Goal: Task Accomplishment & Management: Use online tool/utility

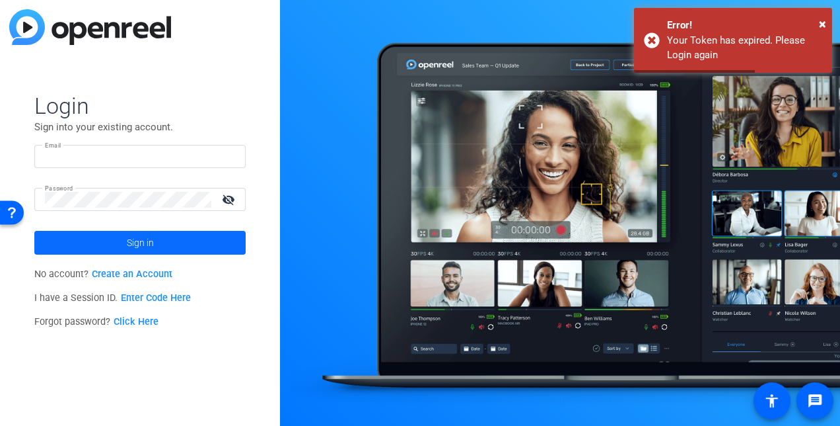
type input "tori.esquivel@foley.com"
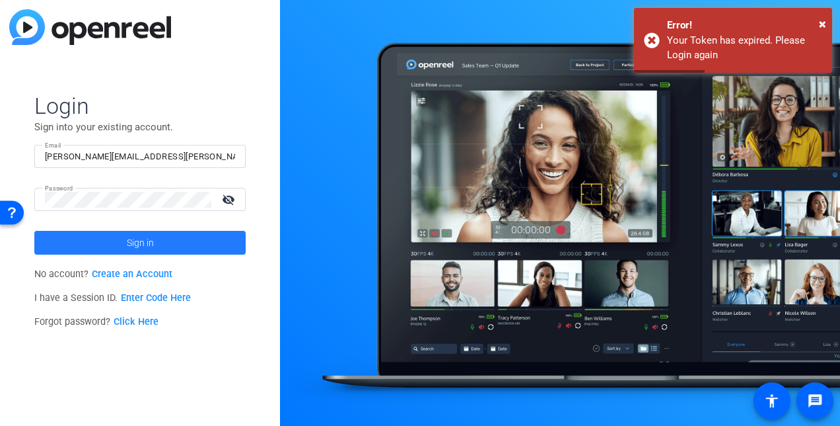
click at [117, 237] on span at bounding box center [139, 243] width 211 height 32
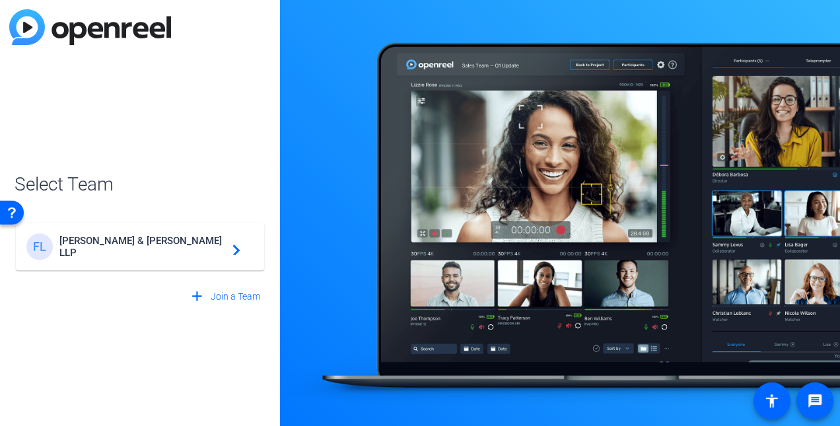
click at [172, 250] on span "Foley & Lardner LLP" at bounding box center [141, 247] width 165 height 24
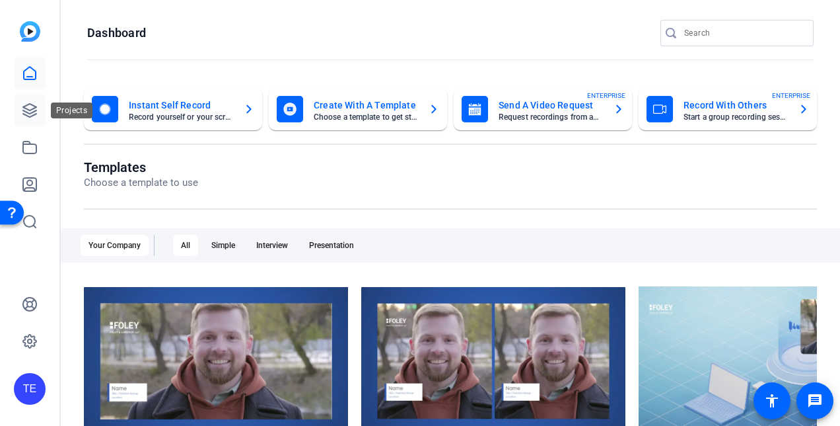
click at [33, 114] on icon at bounding box center [30, 110] width 16 height 16
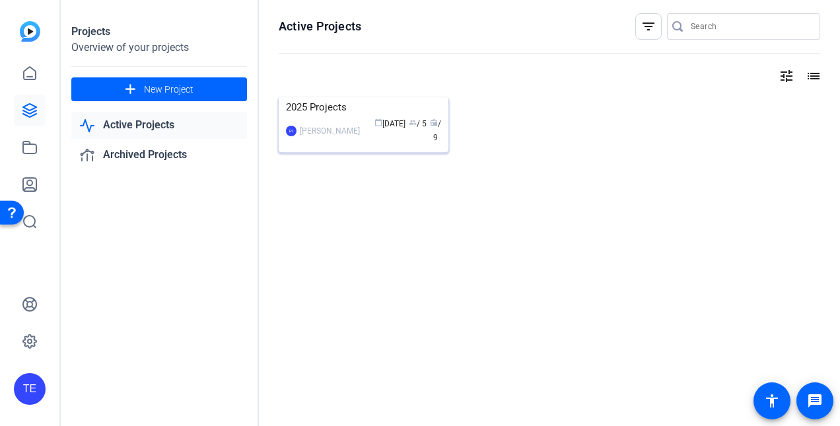
click at [316, 117] on div "2025 Projects" at bounding box center [363, 107] width 155 height 20
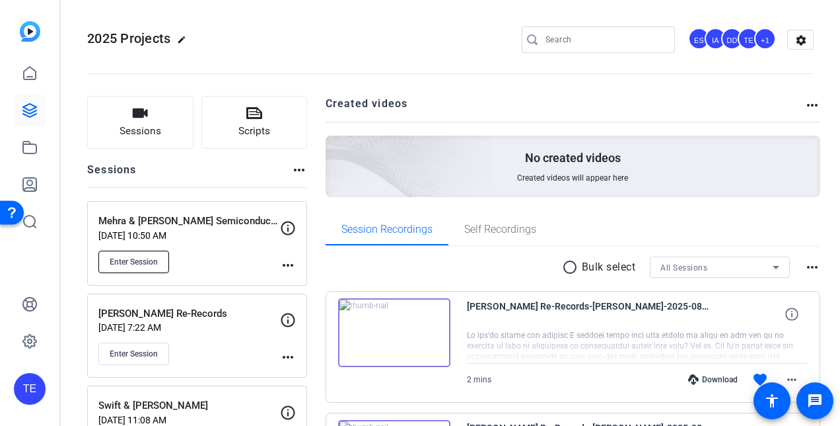
click at [137, 259] on span "Enter Session" at bounding box center [134, 261] width 48 height 11
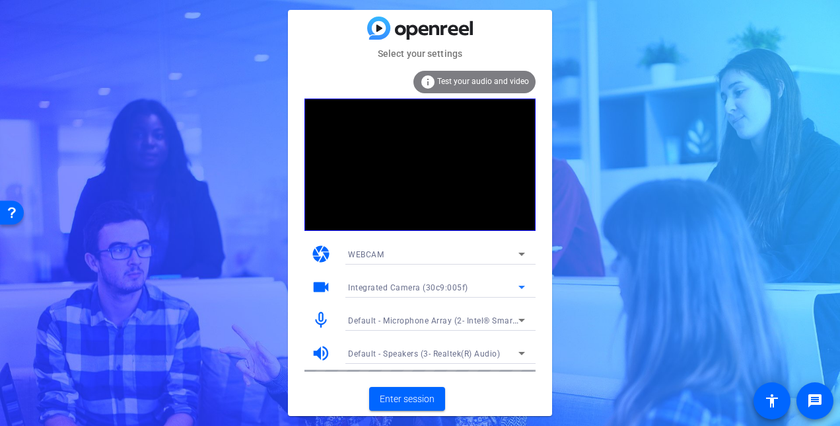
click at [525, 287] on icon at bounding box center [522, 287] width 16 height 16
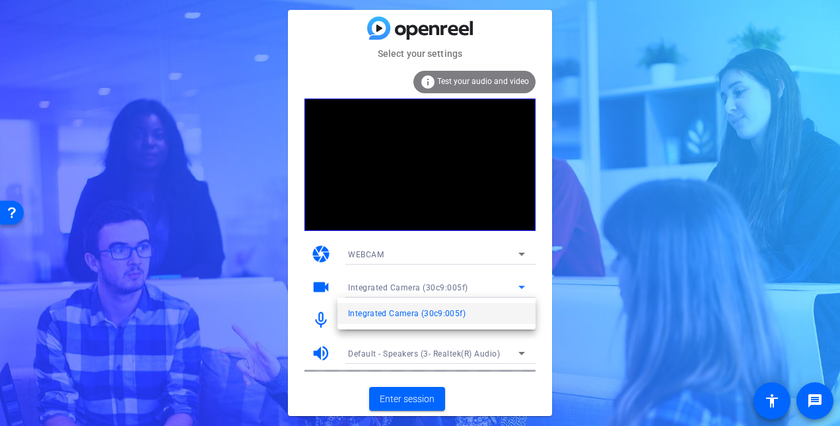
click at [525, 287] on div at bounding box center [420, 213] width 840 height 426
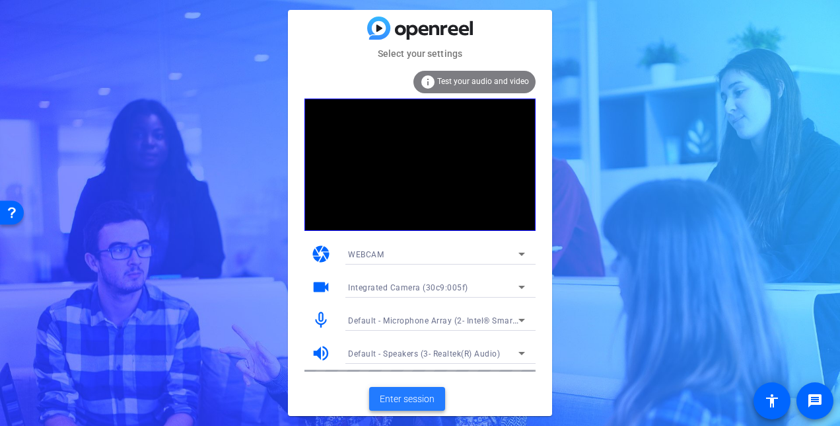
click at [416, 396] on span "Enter session" at bounding box center [407, 399] width 55 height 14
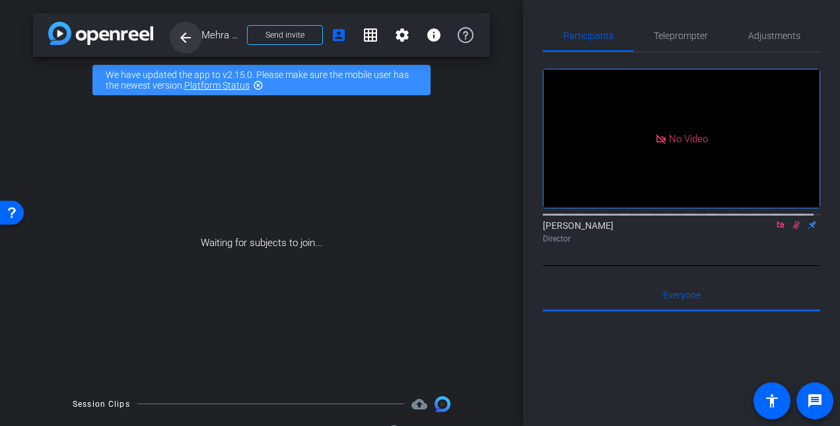
click at [190, 36] on mat-icon "arrow_back" at bounding box center [186, 38] width 16 height 16
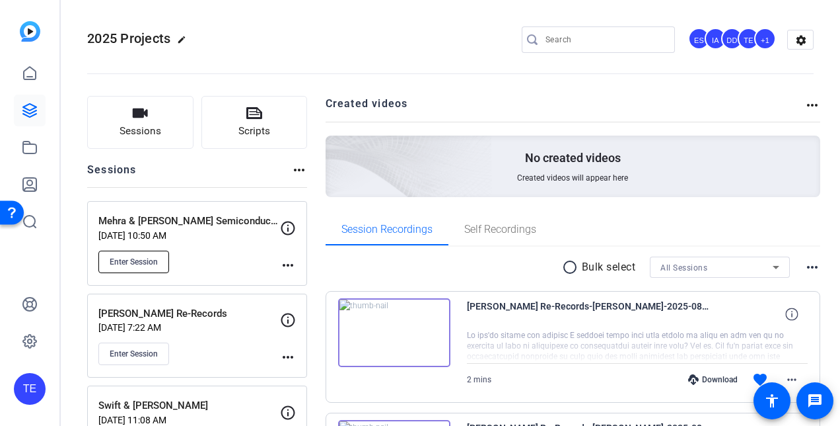
click at [132, 265] on span "Enter Session" at bounding box center [134, 261] width 48 height 11
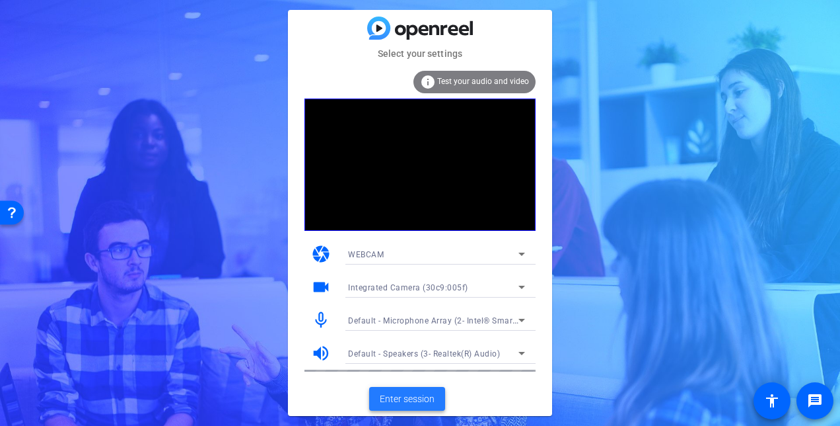
click at [425, 404] on span "Enter session" at bounding box center [407, 399] width 55 height 14
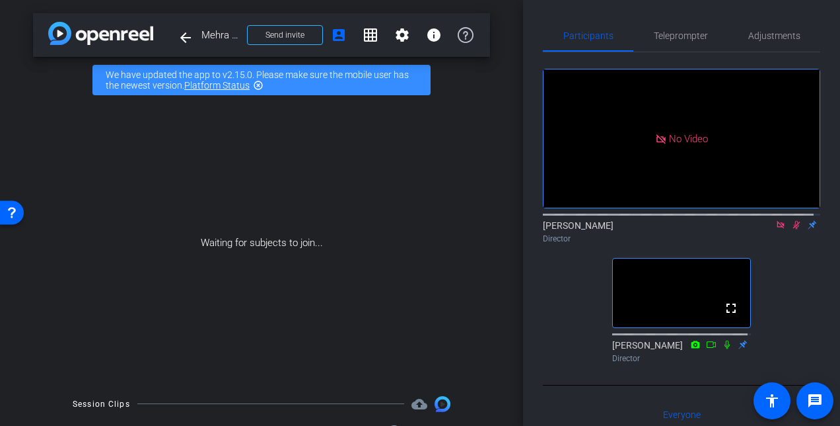
click at [794, 229] on icon at bounding box center [797, 225] width 7 height 9
click at [777, 228] on icon at bounding box center [780, 224] width 7 height 7
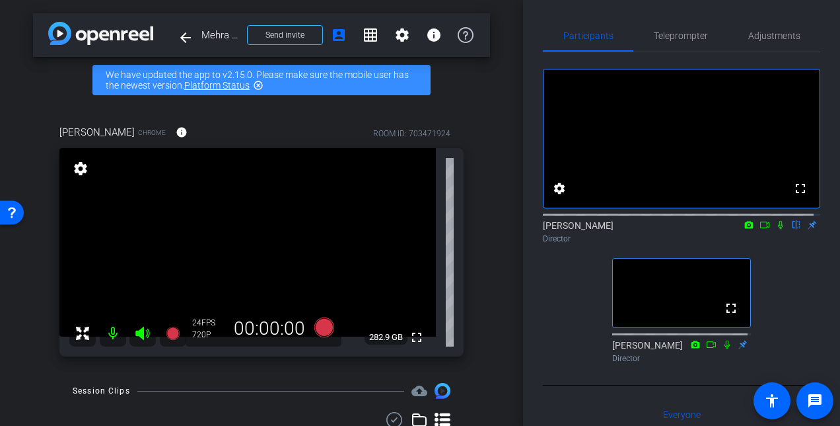
click at [776, 229] on icon at bounding box center [781, 224] width 11 height 9
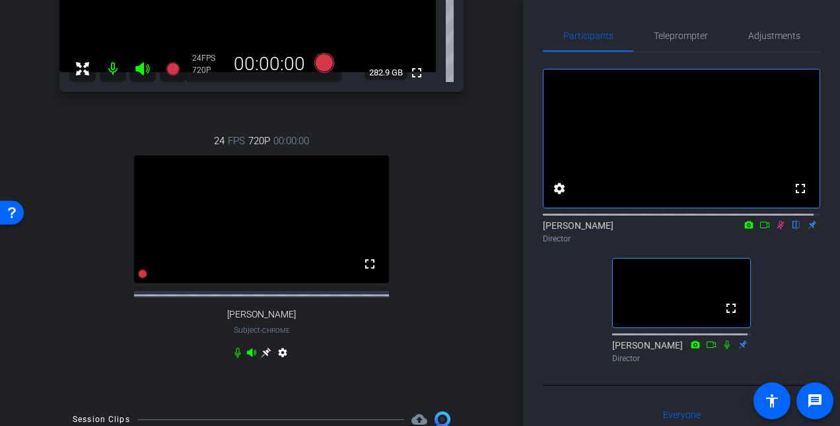
scroll to position [198, 0]
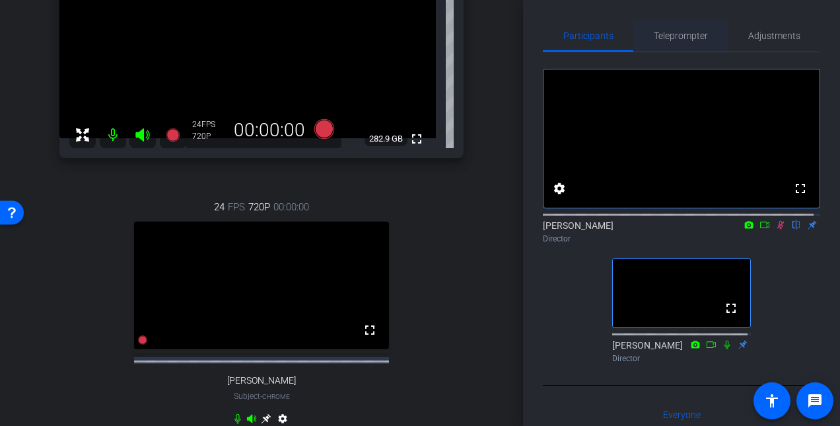
click at [671, 40] on span "Teleprompter" at bounding box center [681, 35] width 54 height 9
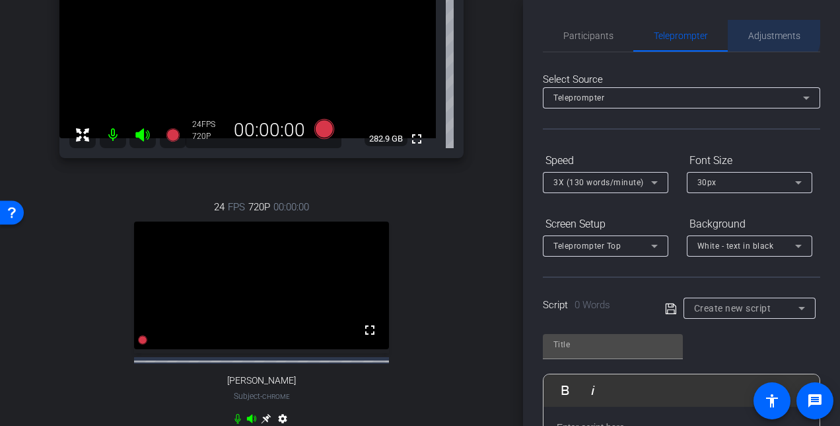
click at [762, 32] on span "Adjustments" at bounding box center [775, 35] width 52 height 9
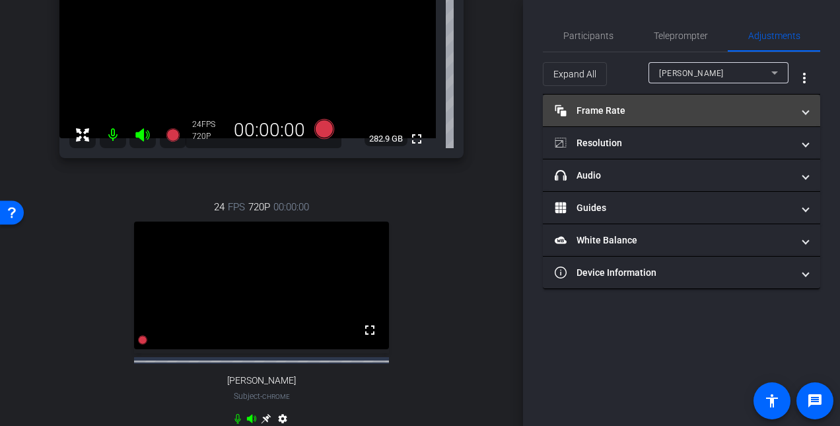
click at [734, 111] on mat-panel-title "Frame Rate Frame Rate" at bounding box center [674, 111] width 238 height 14
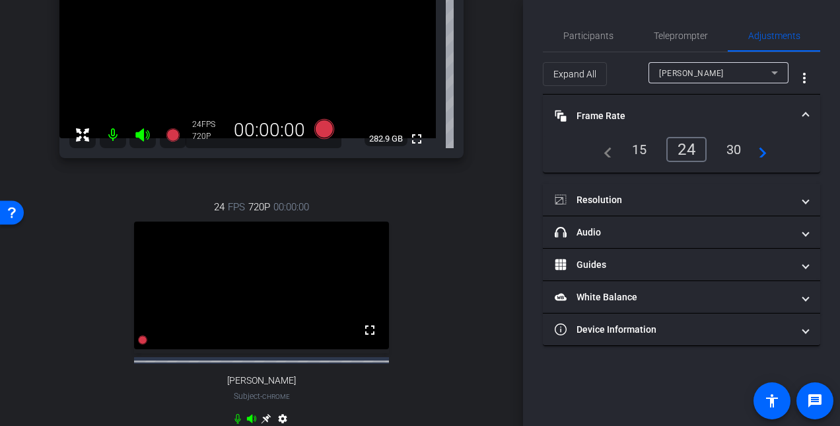
click at [735, 111] on mat-panel-title "Frame Rate Frame Rate" at bounding box center [674, 116] width 238 height 14
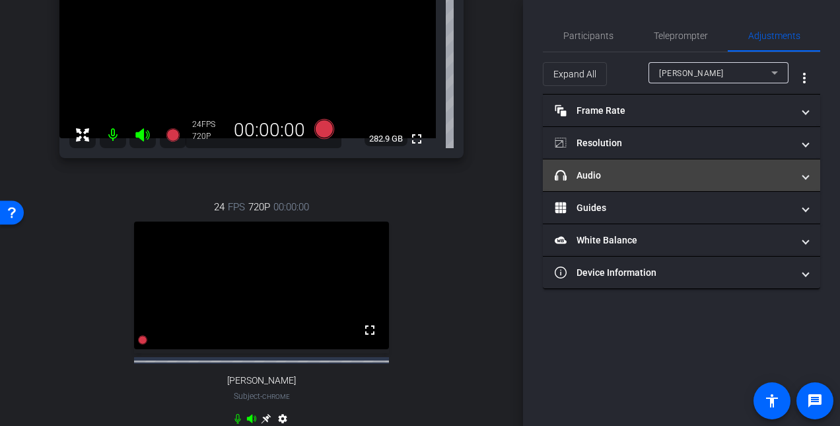
click at [726, 176] on mat-panel-title "headphone icon Audio" at bounding box center [674, 175] width 238 height 14
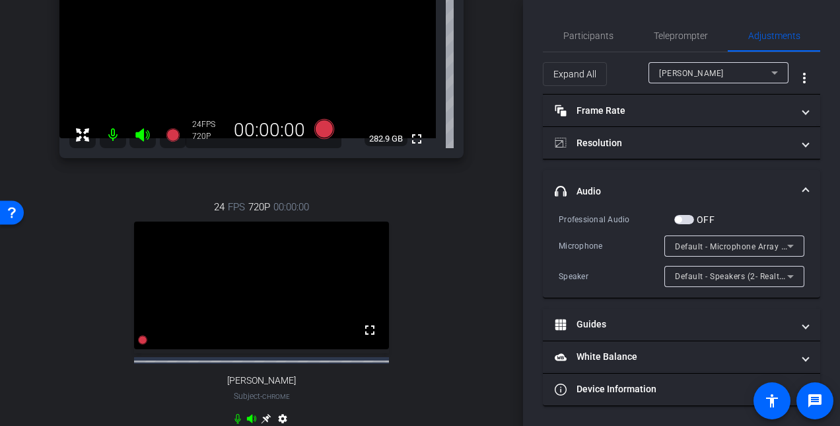
click at [731, 184] on mat-panel-title "headphone icon Audio" at bounding box center [674, 191] width 238 height 14
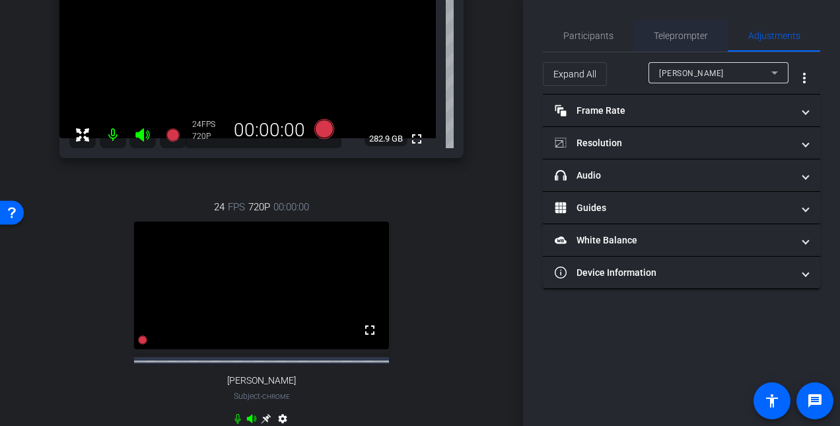
click at [696, 37] on span "Teleprompter" at bounding box center [681, 35] width 54 height 9
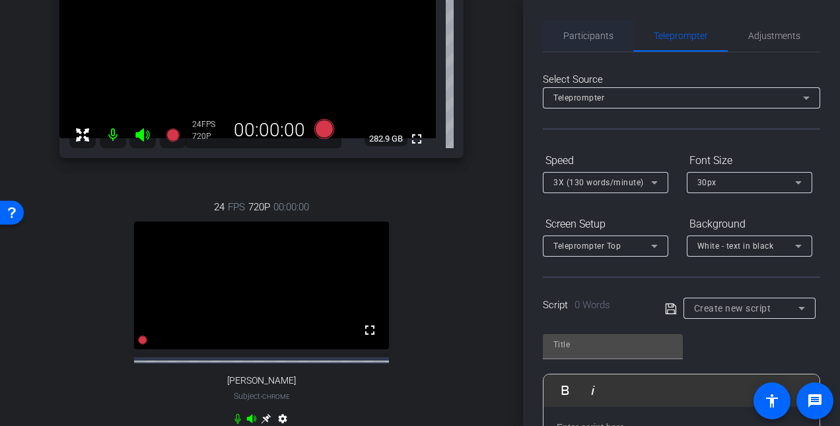
click at [619, 33] on div "Participants" at bounding box center [588, 36] width 91 height 32
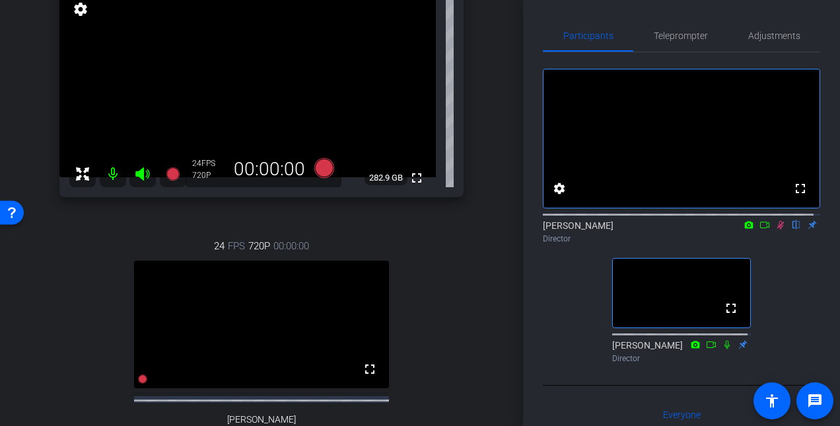
scroll to position [132, 0]
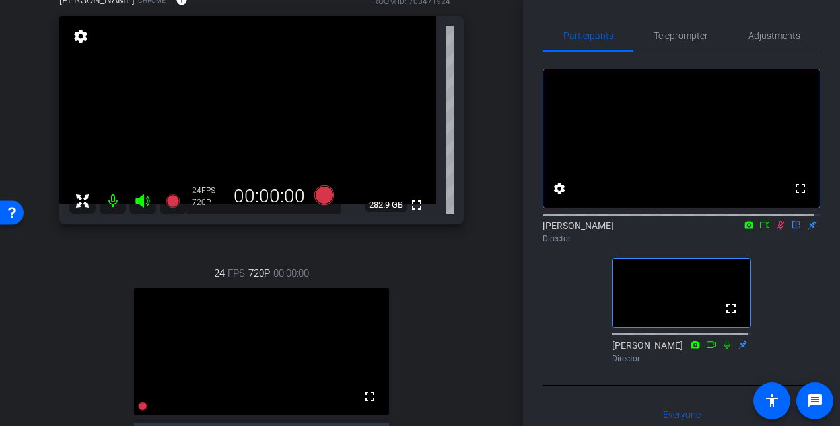
click at [540, 340] on div "Participants Teleprompter Adjustments fullscreen settings Tori Esquivel flip Di…" at bounding box center [681, 213] width 317 height 426
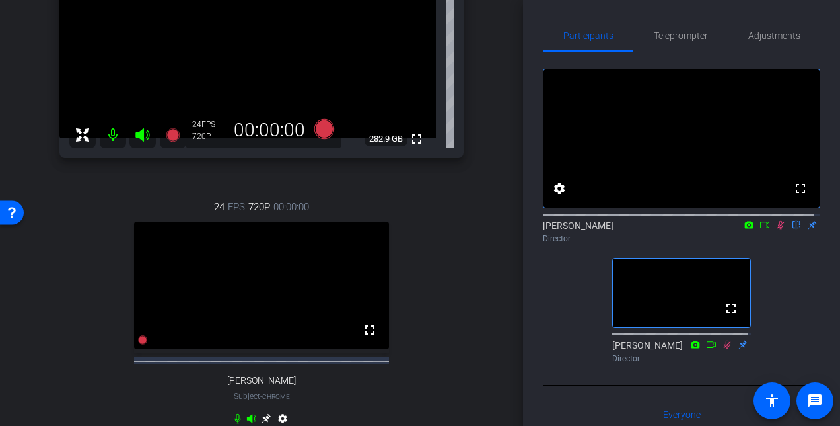
click at [760, 229] on icon at bounding box center [765, 224] width 11 height 9
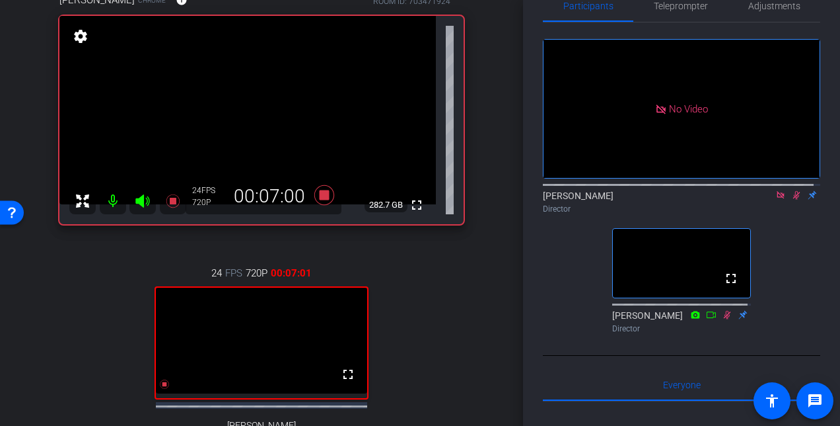
scroll to position [0, 0]
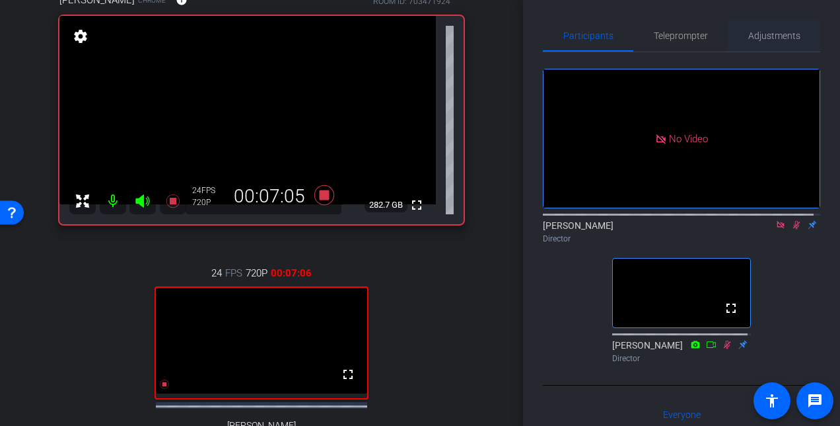
click at [778, 33] on span "Adjustments" at bounding box center [775, 35] width 52 height 9
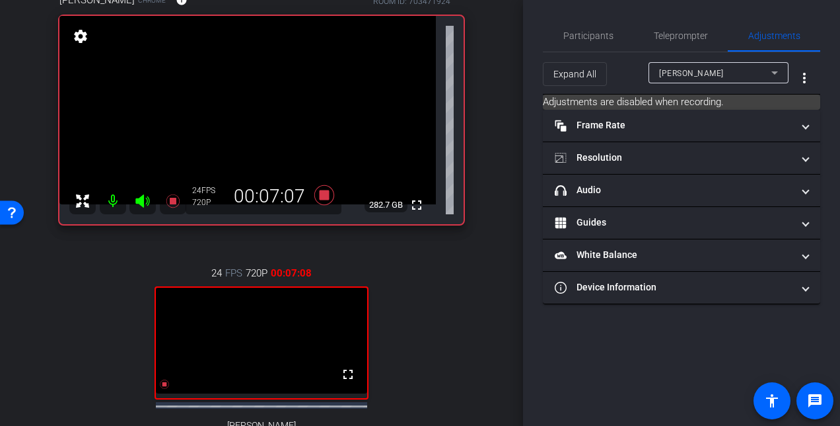
click at [759, 70] on div "Shaalu Mehra" at bounding box center [715, 73] width 112 height 17
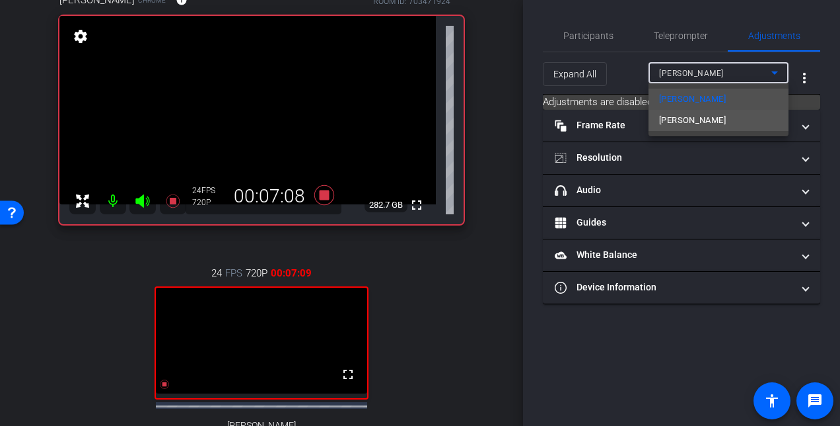
click at [711, 116] on span "Krisztian Flautner" at bounding box center [692, 120] width 67 height 16
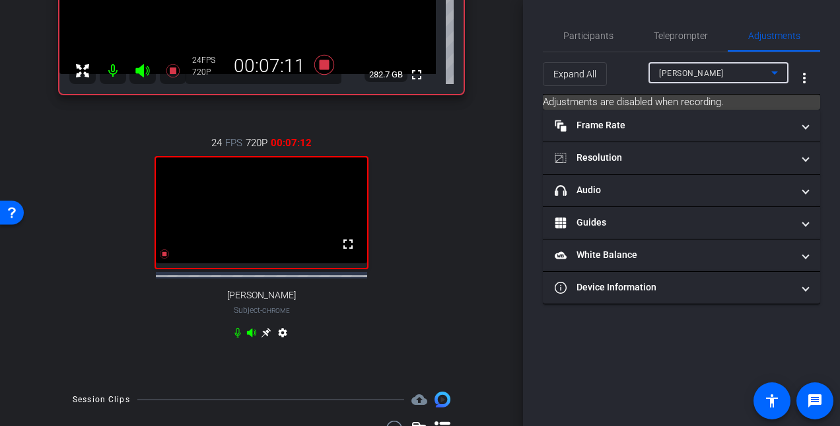
scroll to position [264, 0]
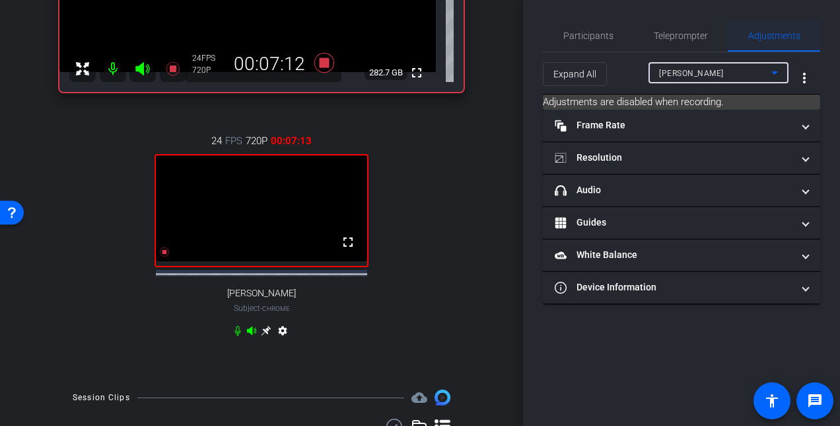
click at [774, 38] on span "Adjustments" at bounding box center [775, 35] width 52 height 9
click at [595, 34] on span "Participants" at bounding box center [589, 35] width 50 height 9
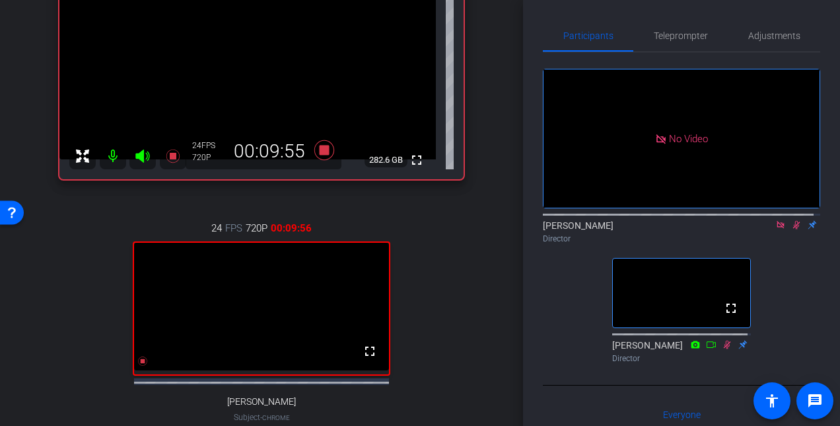
scroll to position [198, 0]
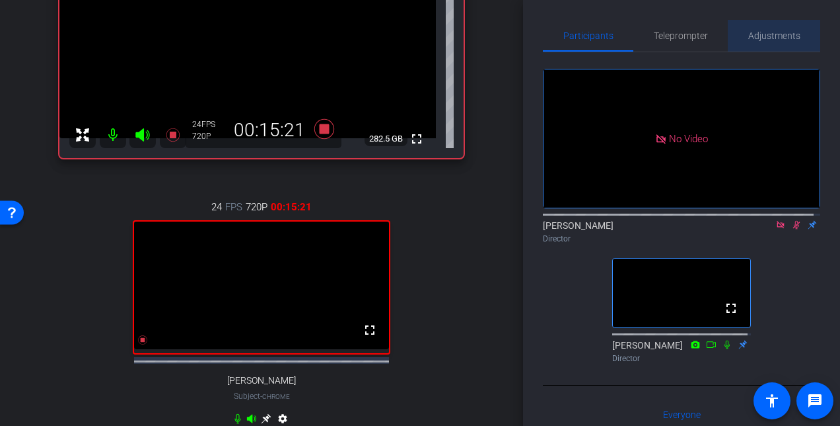
click at [789, 33] on span "Adjustments" at bounding box center [775, 35] width 52 height 9
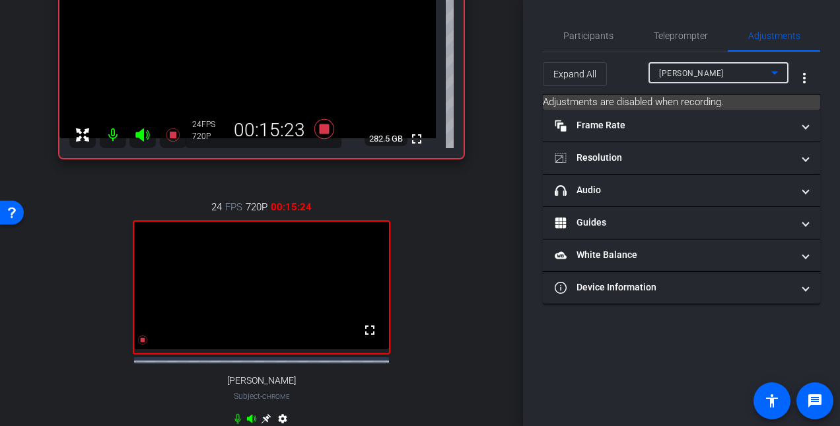
click at [747, 70] on div "Shaalu Mehra" at bounding box center [715, 73] width 112 height 17
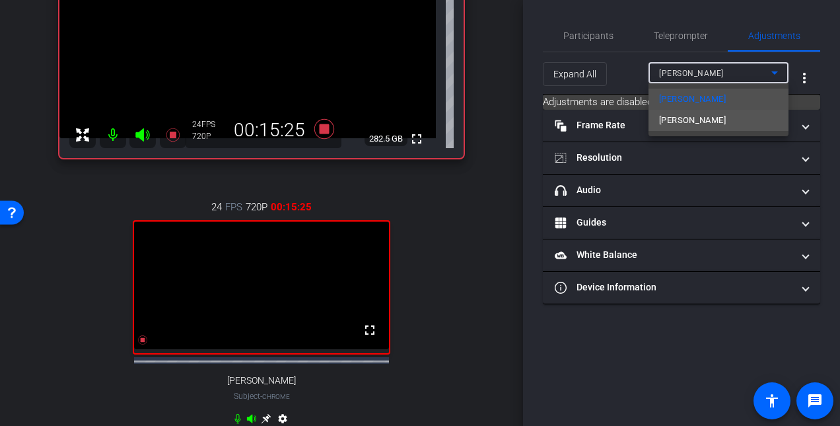
click at [704, 120] on span "Krisztian Flautner" at bounding box center [692, 120] width 67 height 16
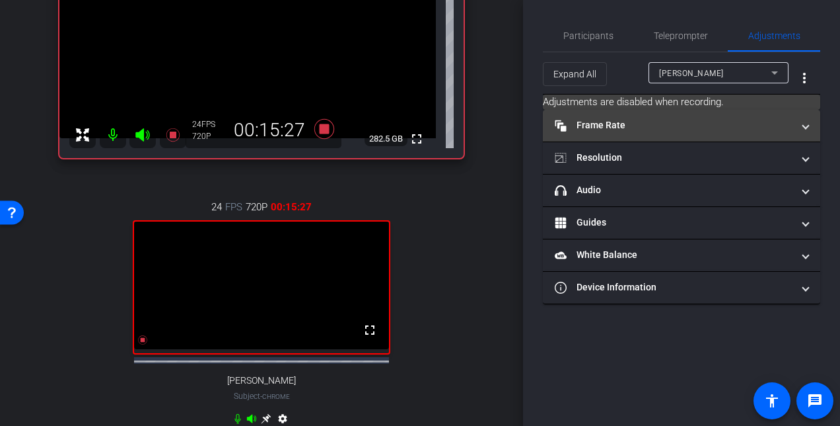
click at [804, 127] on span at bounding box center [805, 125] width 5 height 14
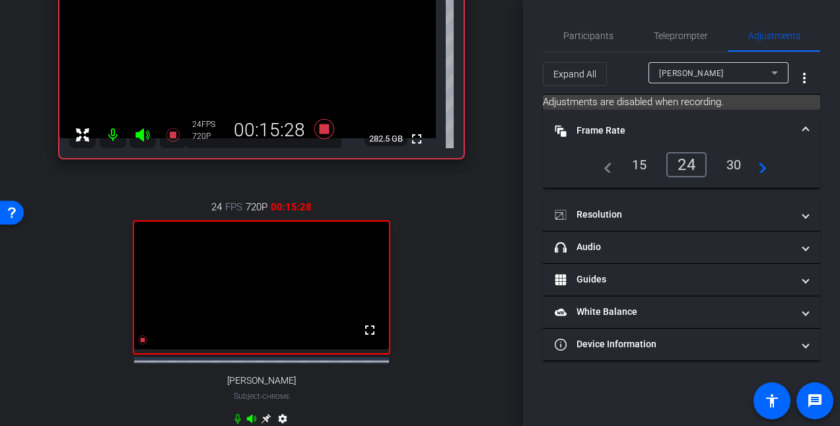
click at [804, 127] on span at bounding box center [805, 131] width 5 height 14
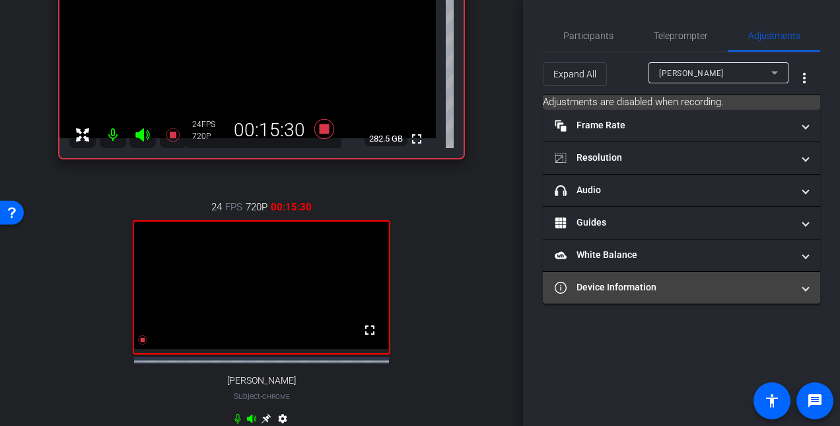
click at [811, 289] on mat-expansion-panel-header "Device Information" at bounding box center [682, 288] width 278 height 32
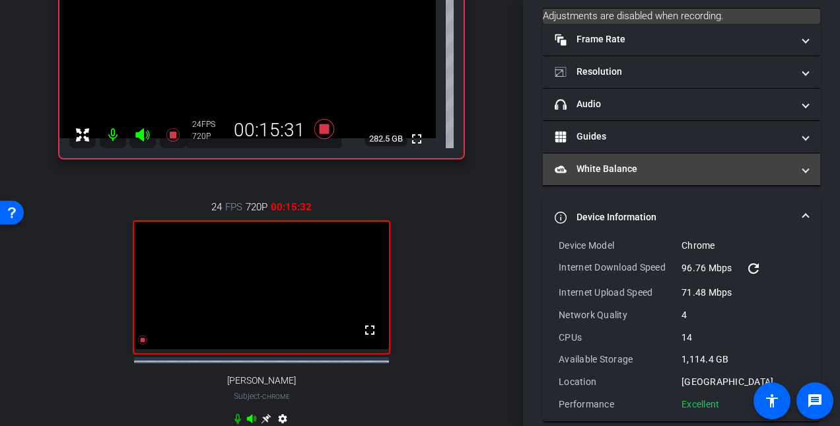
scroll to position [100, 0]
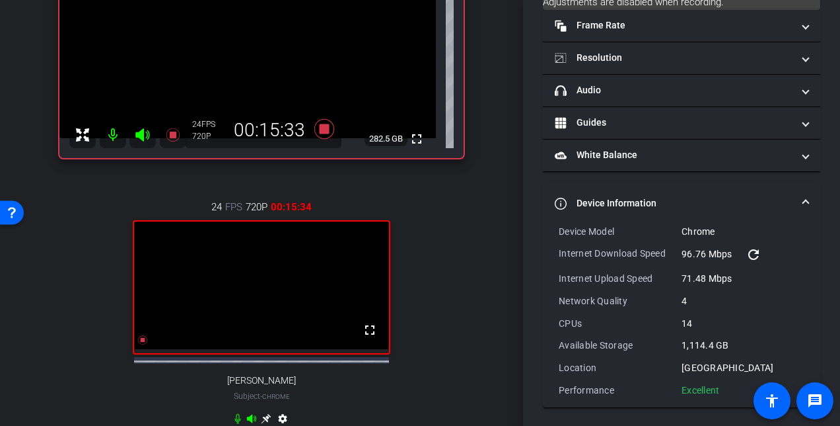
click at [803, 202] on span at bounding box center [805, 203] width 5 height 14
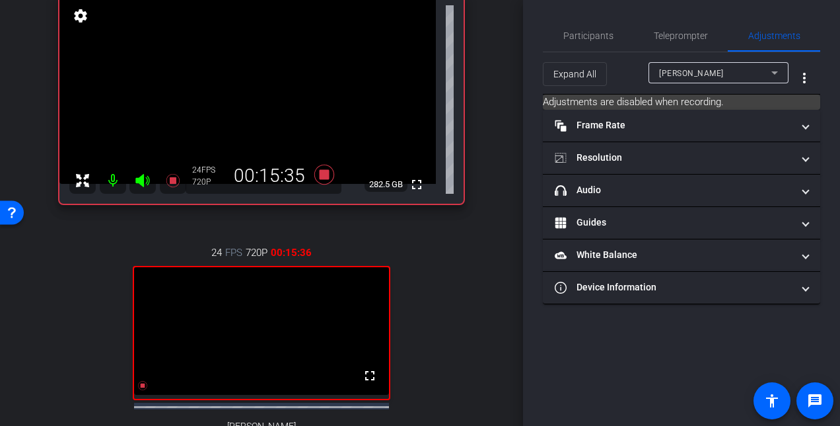
scroll to position [132, 0]
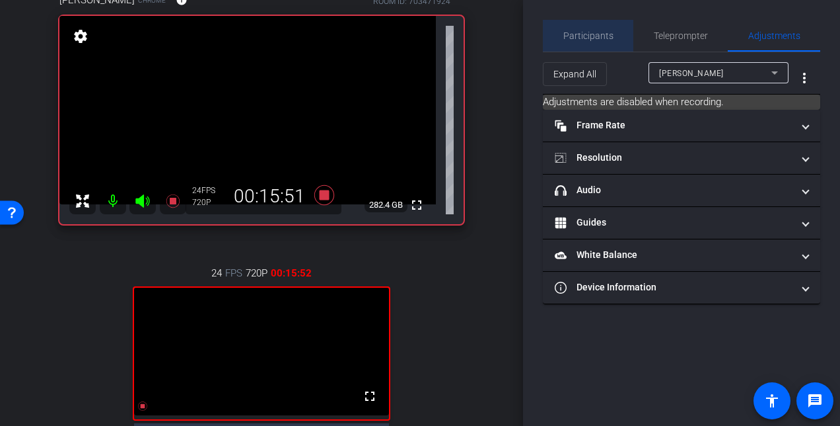
click at [603, 32] on span "Participants" at bounding box center [589, 35] width 50 height 9
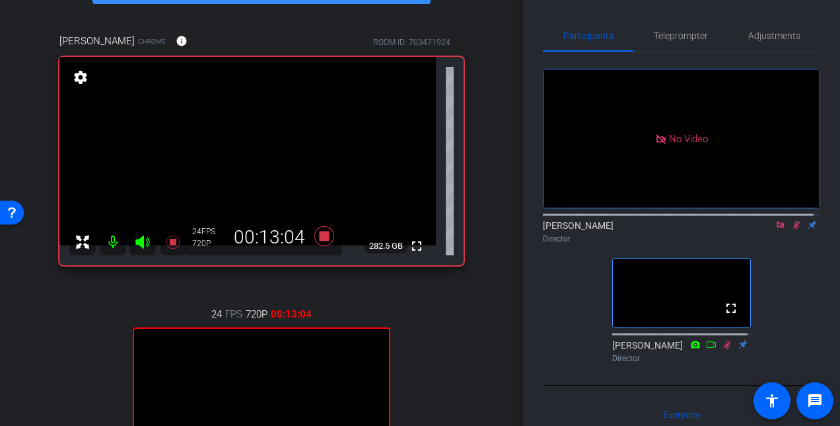
scroll to position [25, 0]
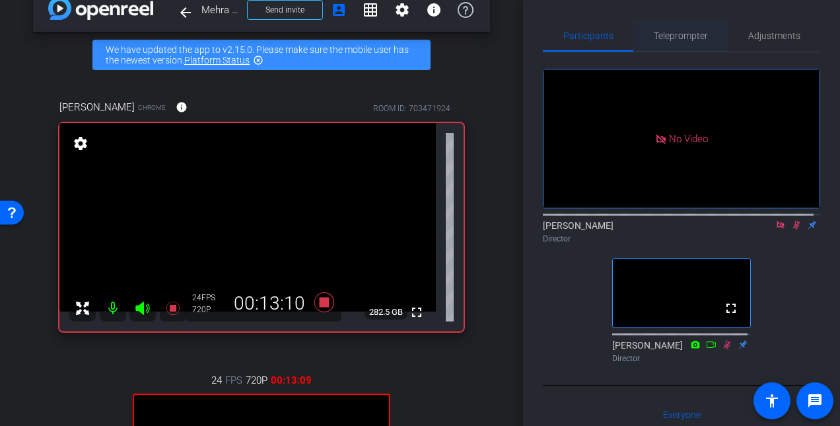
click at [689, 40] on span "Teleprompter" at bounding box center [681, 35] width 54 height 9
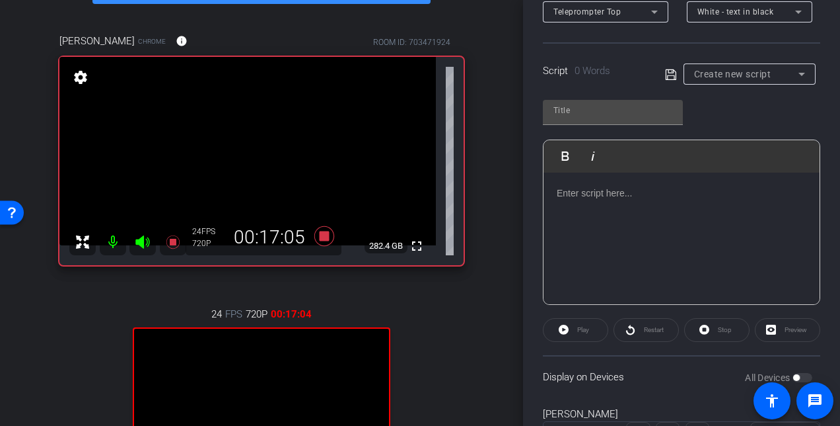
scroll to position [0, 0]
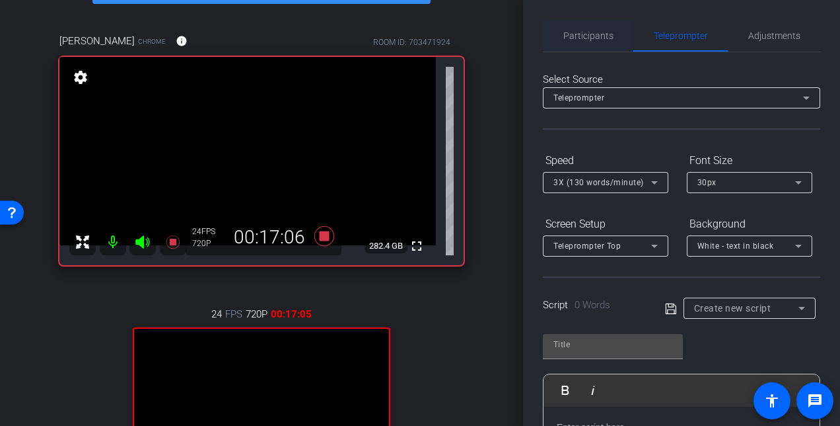
click at [599, 35] on span "Participants" at bounding box center [589, 35] width 50 height 9
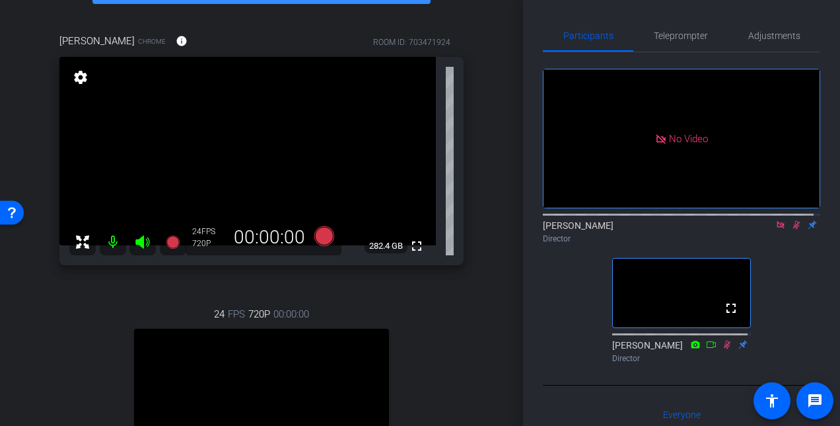
click at [776, 220] on icon at bounding box center [781, 224] width 11 height 9
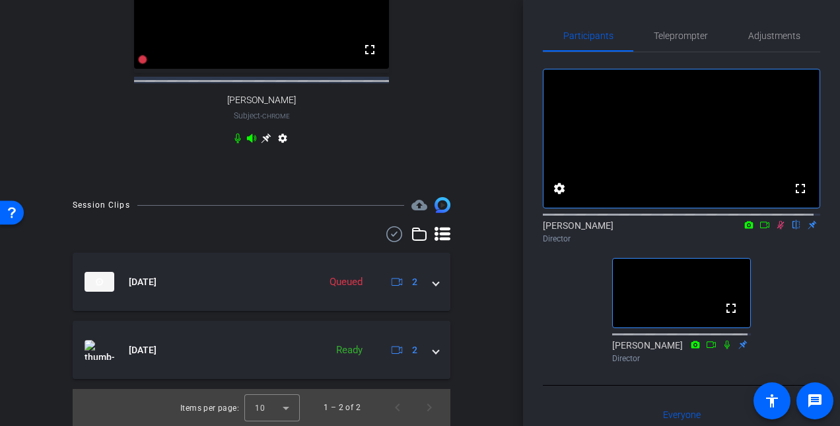
scroll to position [490, 0]
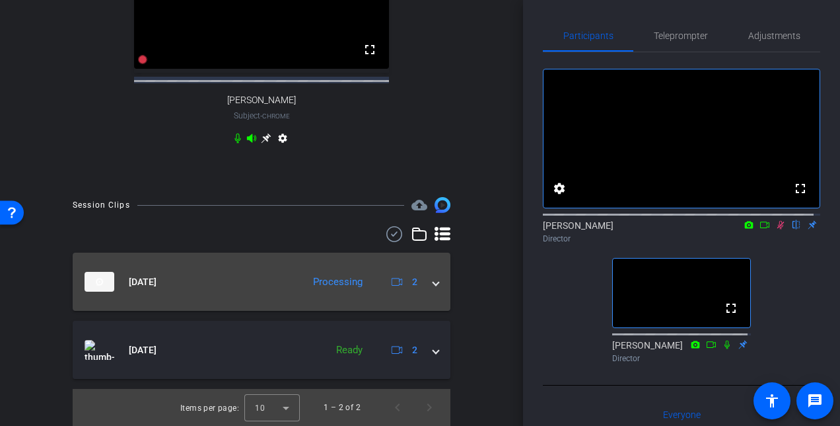
click at [433, 283] on span at bounding box center [435, 282] width 5 height 14
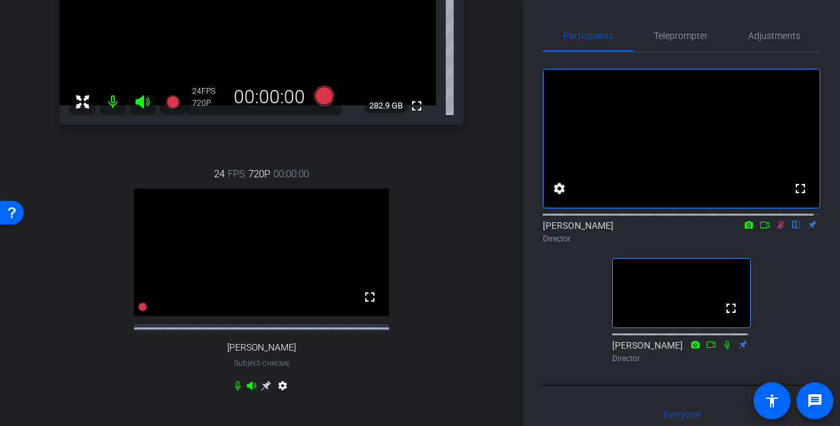
scroll to position [165, 0]
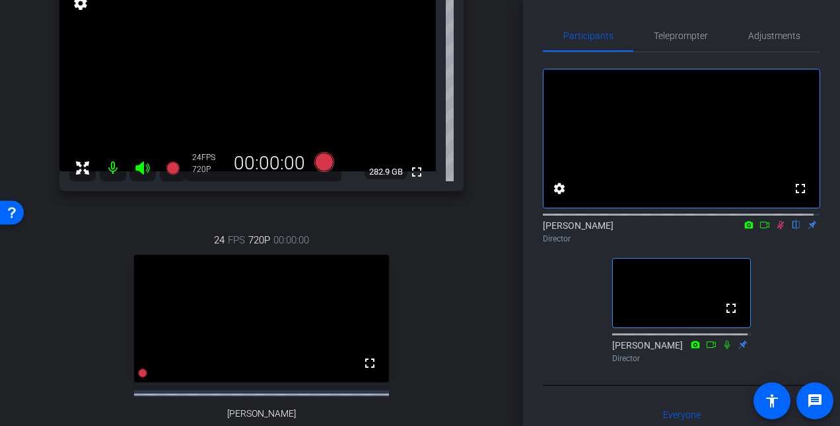
click at [478, 285] on div "Shaalu Mehra Chrome info ROOM ID: 703471924 fullscreen settings 282.9 GB 24 FPS…" at bounding box center [261, 217] width 457 height 559
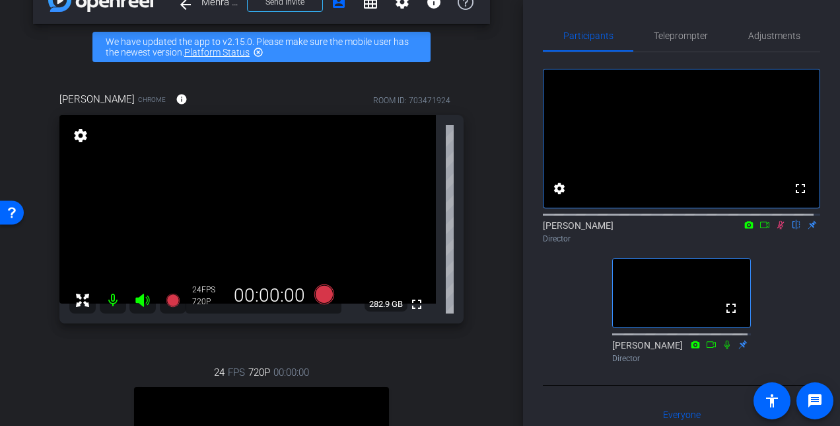
scroll to position [99, 0]
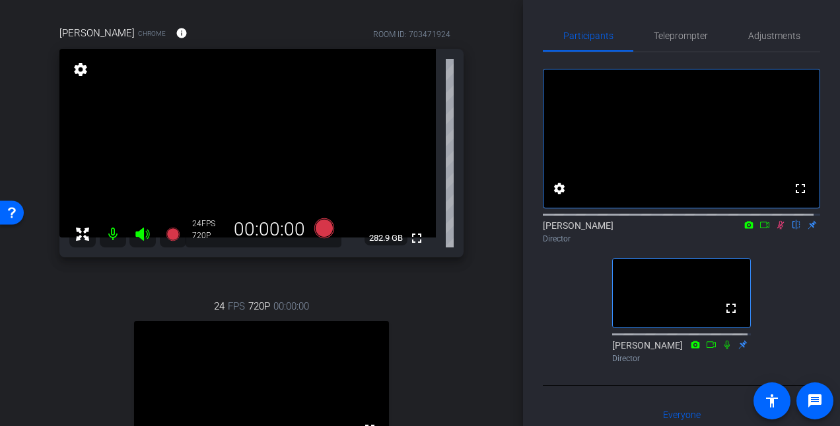
click at [760, 229] on icon at bounding box center [765, 224] width 11 height 9
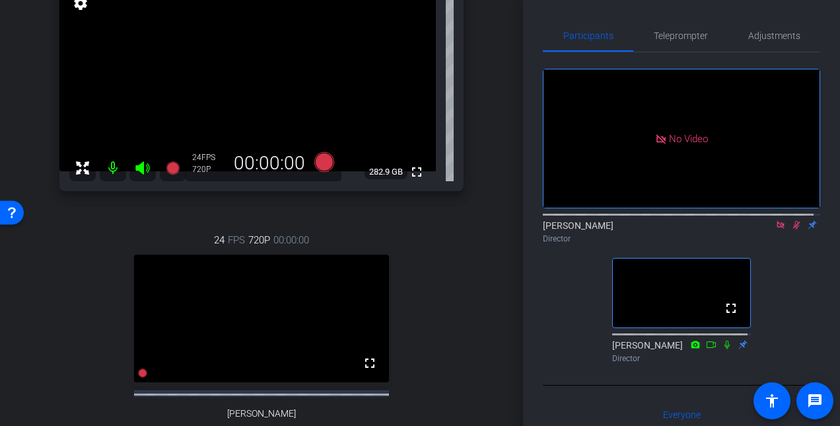
scroll to position [0, 0]
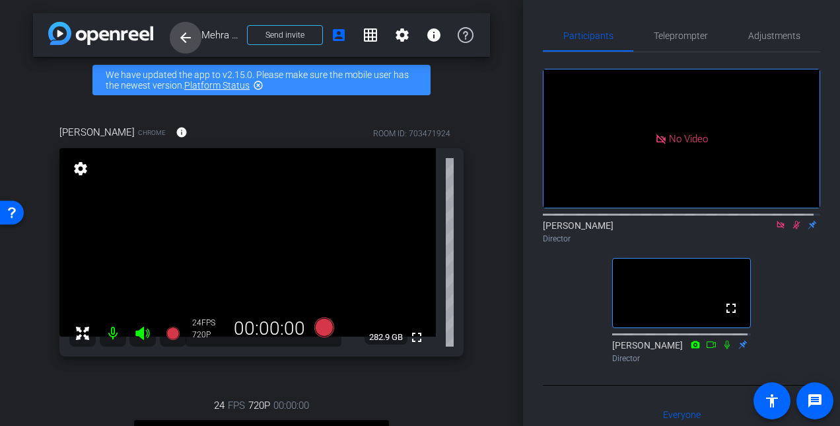
click at [186, 36] on mat-icon "arrow_back" at bounding box center [186, 38] width 16 height 16
